Goal: Information Seeking & Learning: Learn about a topic

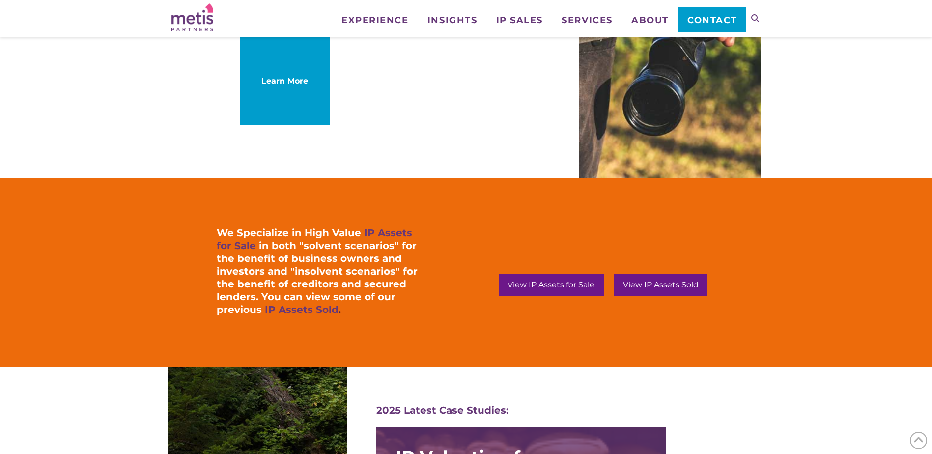
scroll to position [819, 0]
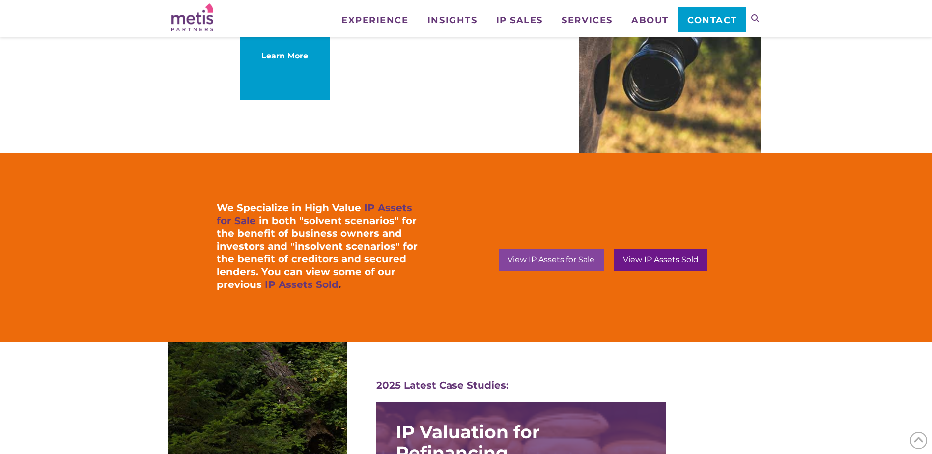
click at [562, 253] on div "View IP Assets for Sale" at bounding box center [550, 260] width 105 height 22
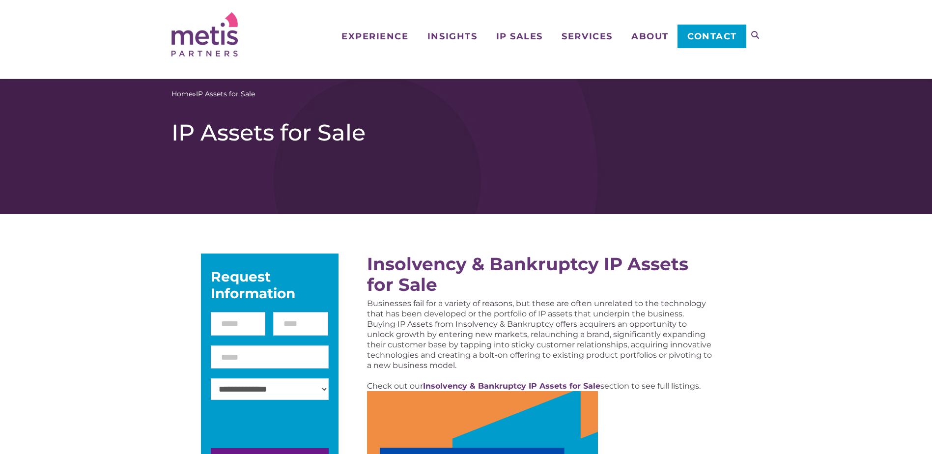
scroll to position [164, 0]
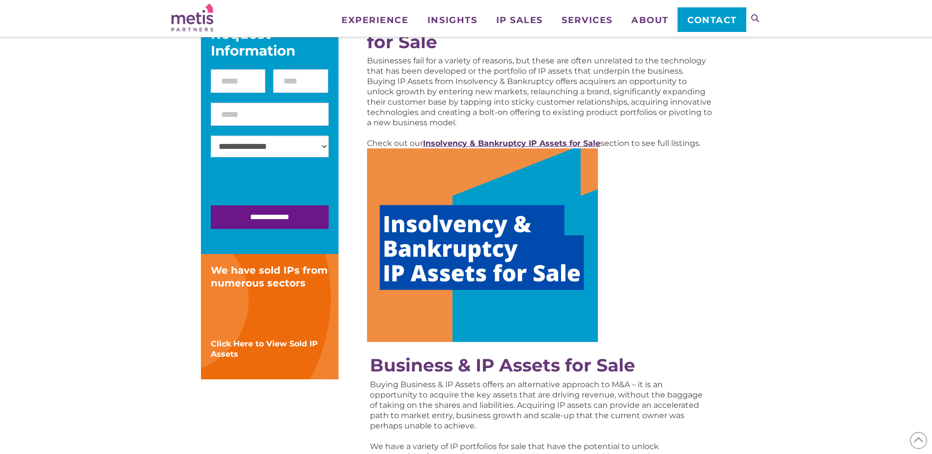
click at [504, 144] on strong "Insolvency & Bankruptcy IP Assets for Sale" at bounding box center [511, 142] width 177 height 9
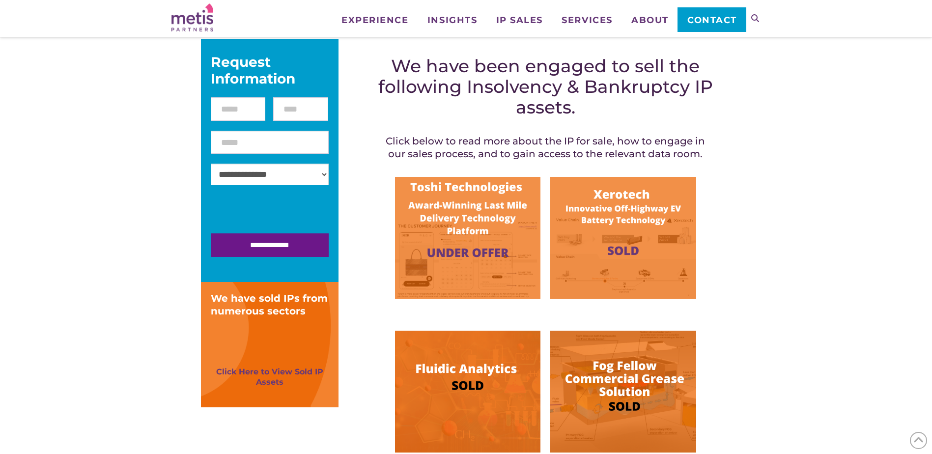
scroll to position [164, 0]
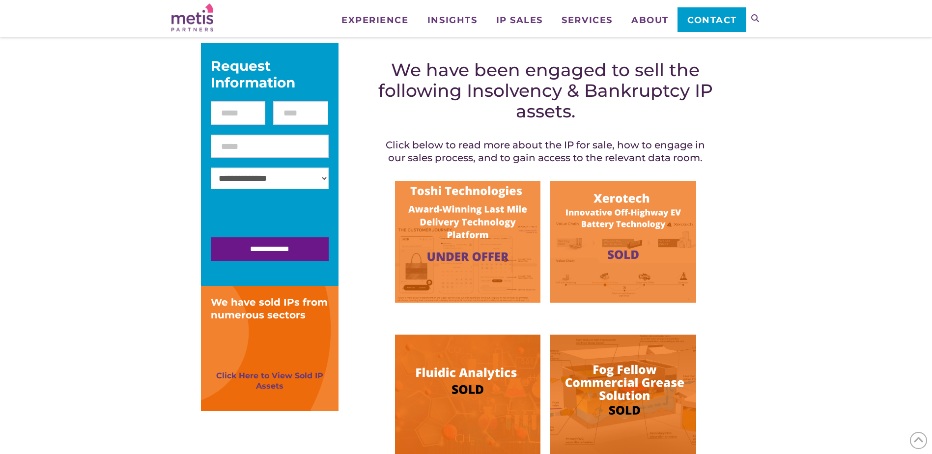
click at [460, 244] on img at bounding box center [467, 242] width 145 height 122
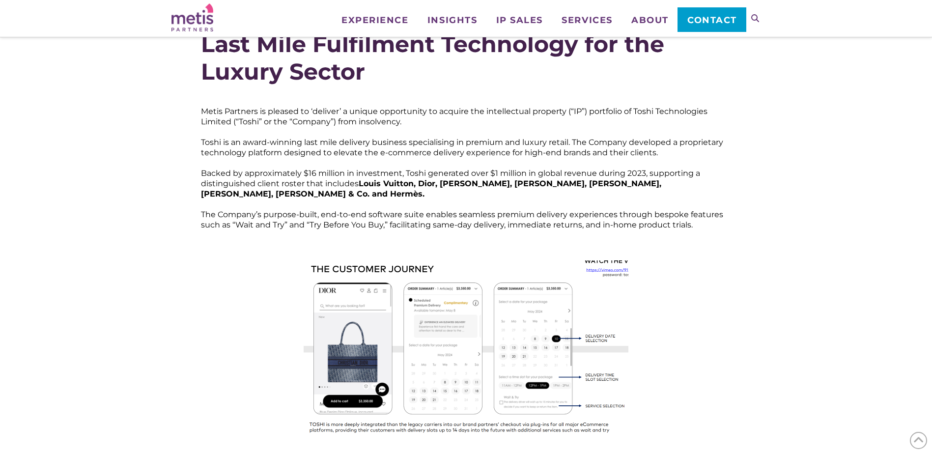
scroll to position [164, 0]
